Goal: Check status: Check status

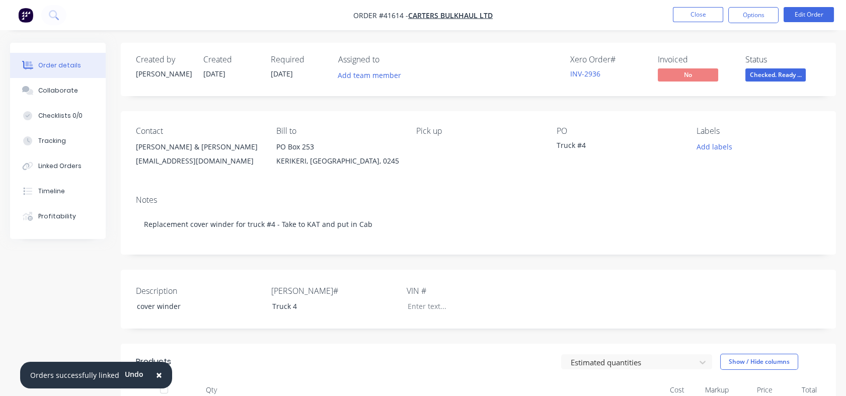
click at [689, 16] on button "Close" at bounding box center [698, 14] width 50 height 15
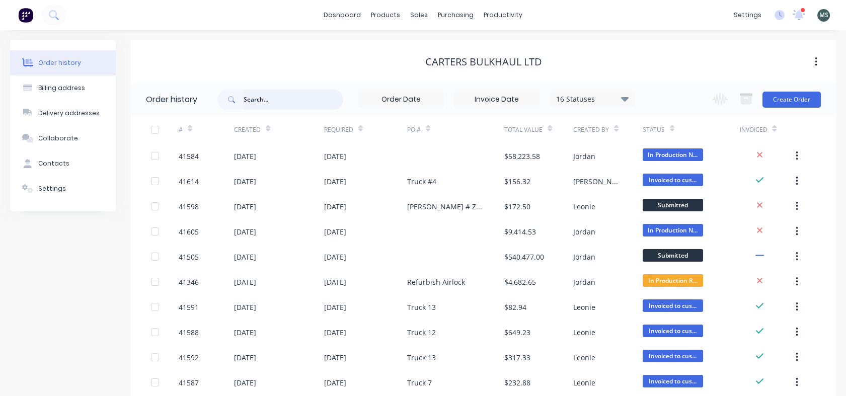
click at [260, 100] on input "text" at bounding box center [293, 100] width 100 height 20
type input "r"
type input "rwt"
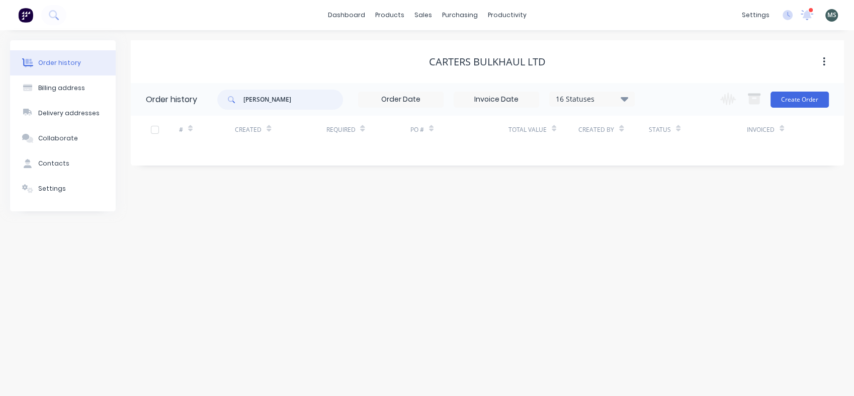
type input "[PERSON_NAME]"
type input "r"
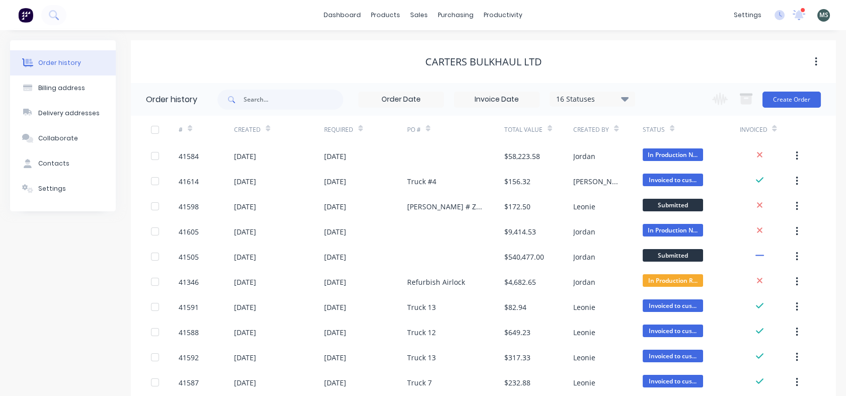
click at [78, 20] on div "dashboard products sales purchasing productivity dashboard products Product Cat…" at bounding box center [423, 15] width 846 height 30
click at [418, 14] on div "sales" at bounding box center [419, 15] width 28 height 15
click at [449, 50] on div "Sales Orders" at bounding box center [456, 48] width 41 height 9
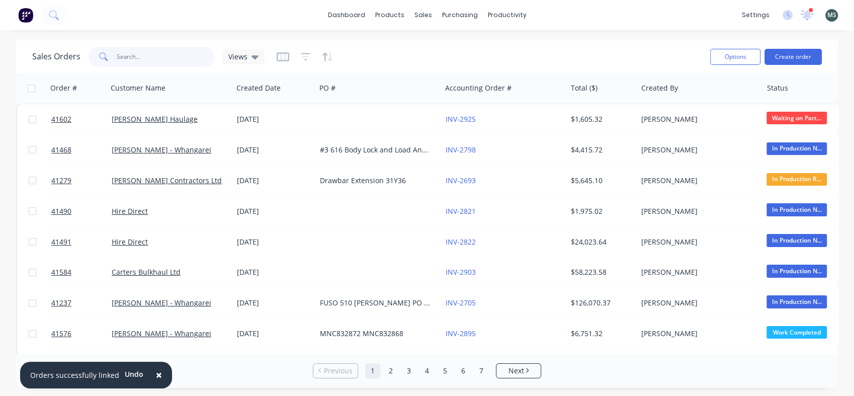
click at [147, 48] on input "text" at bounding box center [166, 57] width 98 height 20
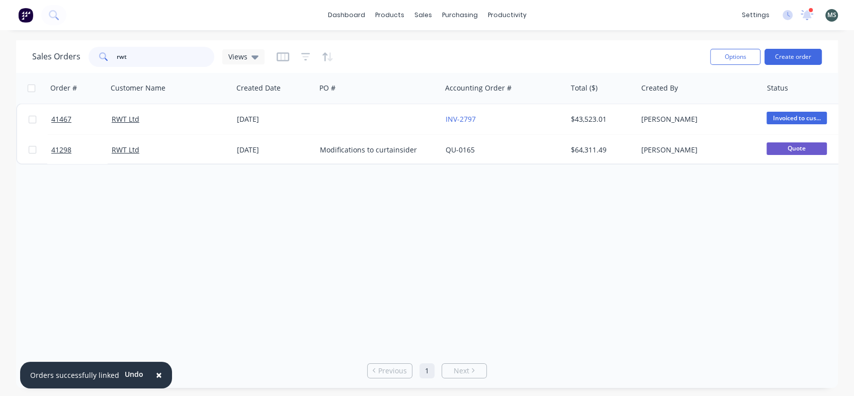
type input "rwt"
click at [121, 147] on link "RWT Ltd" at bounding box center [126, 150] width 28 height 10
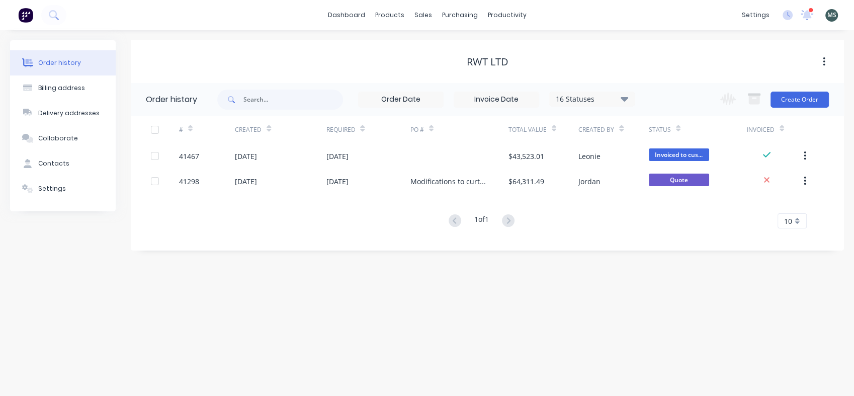
click at [193, 180] on div "41298" at bounding box center [189, 181] width 20 height 11
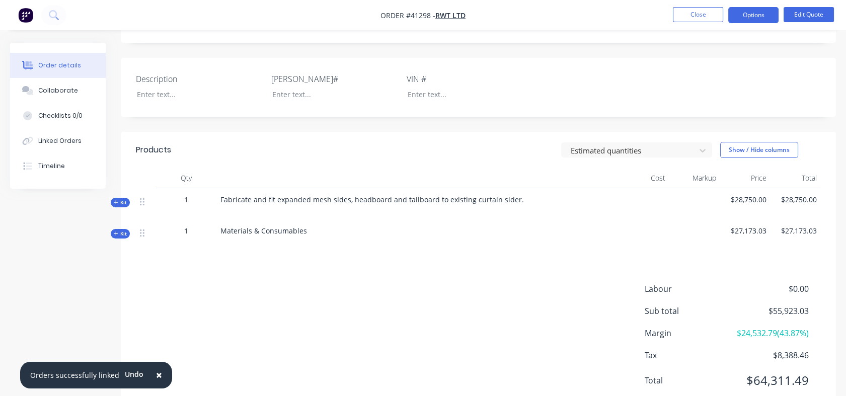
scroll to position [210, 0]
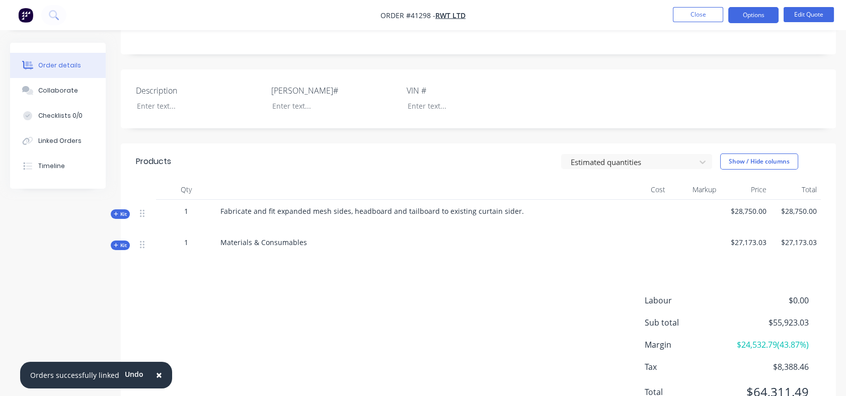
click at [119, 210] on span "Kit" at bounding box center [120, 214] width 13 height 8
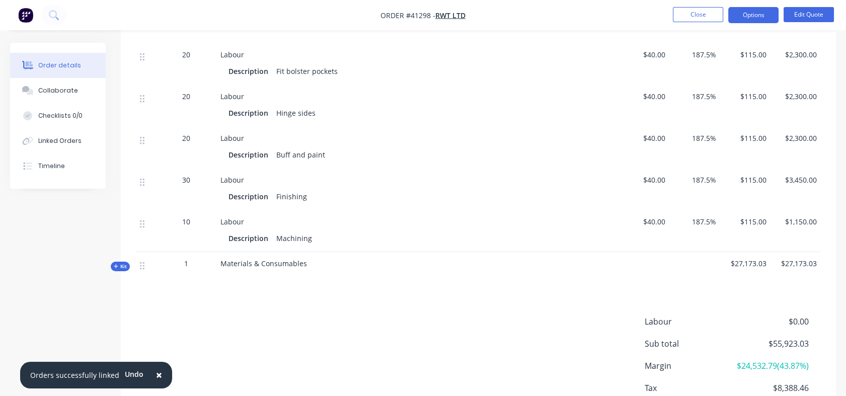
scroll to position [525, 0]
click at [123, 268] on span "Kit" at bounding box center [120, 265] width 13 height 8
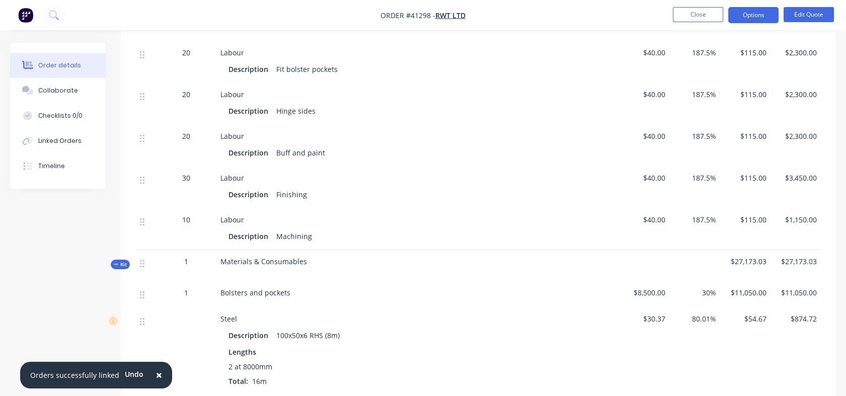
click at [123, 268] on span "Kit" at bounding box center [120, 265] width 13 height 8
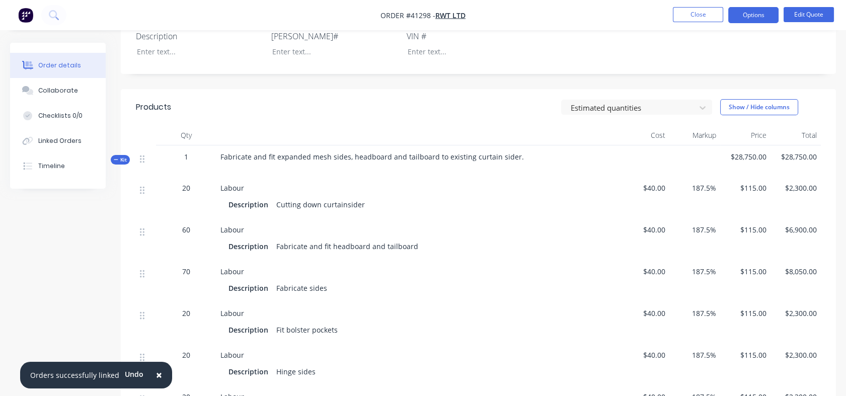
scroll to position [268, 0]
